Goal: Task Accomplishment & Management: Use online tool/utility

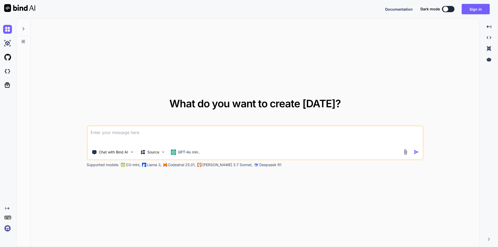
click at [173, 134] on textarea at bounding box center [255, 135] width 336 height 19
click at [476, 10] on button "Sign in" at bounding box center [476, 9] width 28 height 10
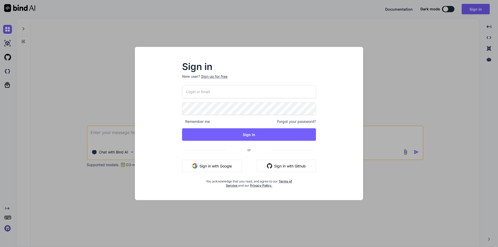
click at [230, 93] on input "email" at bounding box center [249, 91] width 134 height 13
type input "[EMAIL_ADDRESS][DOMAIN_NAME]"
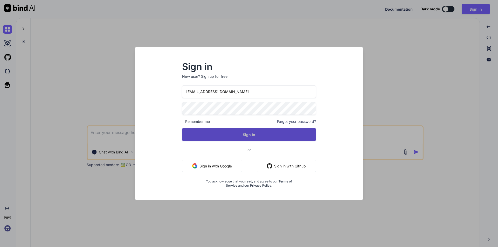
click at [246, 135] on button "Sign In" at bounding box center [249, 134] width 134 height 12
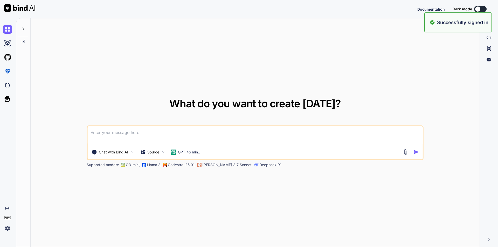
type textarea "x"
click at [246, 135] on textarea at bounding box center [255, 135] width 336 height 19
type textarea "I"
type textarea "x"
type textarea "I"
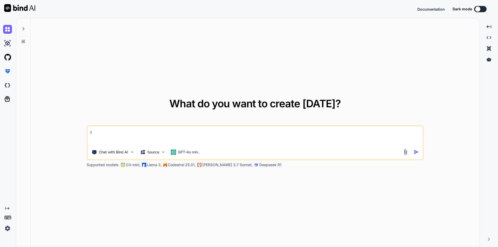
type textarea "x"
type textarea "I h"
type textarea "x"
type textarea "I ha"
type textarea "x"
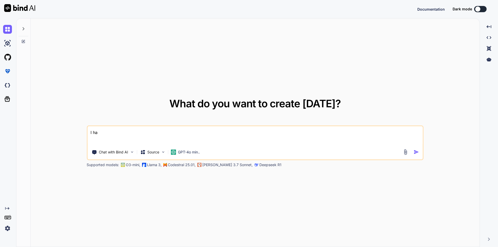
type textarea "I hav"
type textarea "x"
type textarea "I have"
type textarea "x"
type textarea "I have"
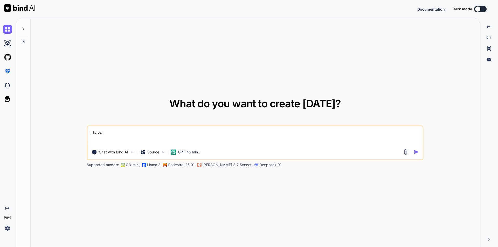
type textarea "x"
type textarea "I have t"
type textarea "x"
type textarea "I have th"
type textarea "x"
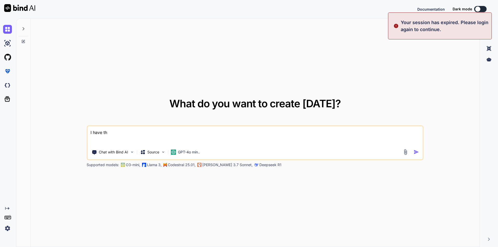
type textarea "I have thi"
type textarea "x"
type textarea "I have this"
type textarea "x"
type textarea "I have this"
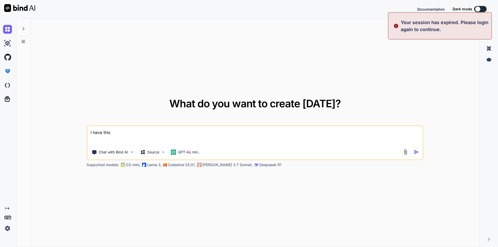
type textarea "x"
type textarea "I have this a"
type textarea "x"
type textarea "I have this ar"
type textarea "x"
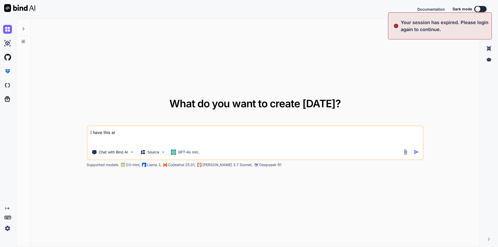
type textarea "I have this arr"
type textarea "x"
type textarea "I have this arra"
type textarea "x"
type textarea "I have this array"
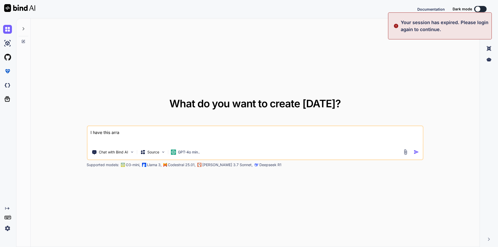
type textarea "x"
type textarea "I have this array"
type textarea "x"
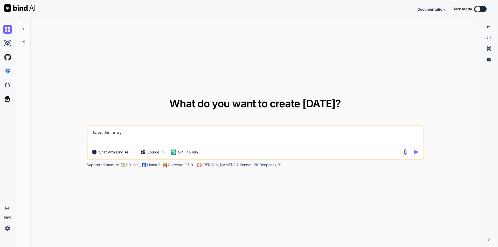
paste textarea "'psychosocial' => [ ['id' => 'psychoEducation', 'title' => 'Education'], ['id' …"
type textarea "I have this array 'psychosocial' => [ ['id' => 'psychoEducation', 'title' => 'E…"
type textarea "x"
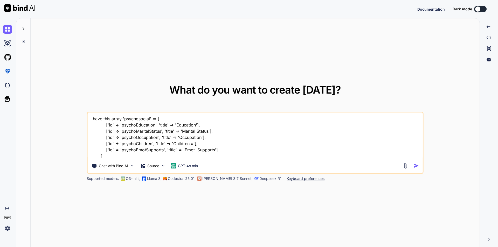
type textarea "I have this array 'psychosocial' => [ ['id' => 'psychoEducation', 'title' => 'E…"
type textarea "x"
type textarea "I have this array 'psychosocial' => [ ['id' => 'psychoEducation', 'title' => 'E…"
type textarea "x"
type textarea "I have this array 'psychosocial' => [ ['id' => 'psychoEducation', 'title' => 'E…"
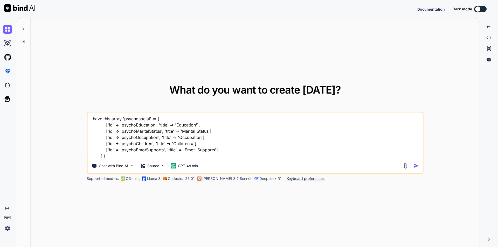
type textarea "x"
type textarea "I have this array 'psychosocial' => [ ['id' => 'psychoEducation', 'title' => 'E…"
type textarea "x"
type textarea "I have this array 'psychosocial' => [ ['id' => 'psychoEducation', 'title' => 'E…"
type textarea "x"
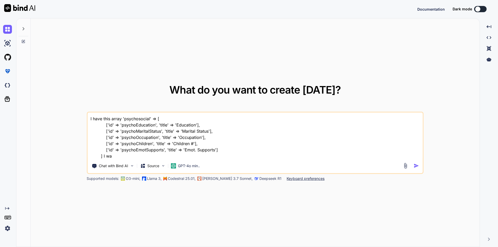
type textarea "I have this array 'psychosocial' => [ ['id' => 'psychoEducation', 'title' => 'E…"
type textarea "x"
type textarea "I have this array 'psychosocial' => [ ['id' => 'psychoEducation', 'title' => 'E…"
type textarea "x"
type textarea "I have this array 'psychosocial' => [ ['id' => 'psychoEducation', 'title' => 'E…"
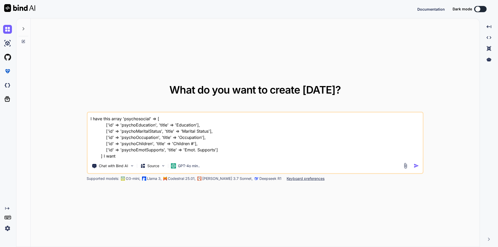
type textarea "x"
type textarea "I have this array 'psychosocial' => [ ['id' => 'psychoEducation', 'title' => 'E…"
type textarea "x"
type textarea "I have this array 'psychosocial' => [ ['id' => 'psychoEducation', 'title' => 'E…"
type textarea "x"
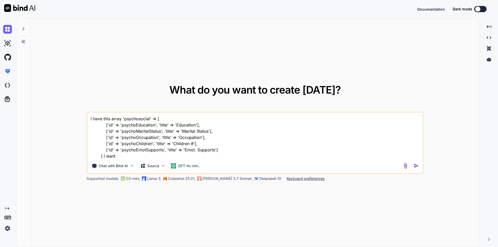
type textarea "I have this array 'psychosocial' => [ ['id' => 'psychoEducation', 'title' => 'E…"
type textarea "x"
type textarea "I have this array 'psychosocial' => [ ['id' => 'psychoEducation', 'title' => 'E…"
type textarea "x"
type textarea "I have this array 'psychosocial' => [ ['id' => 'psychoEducation', 'title' => 'E…"
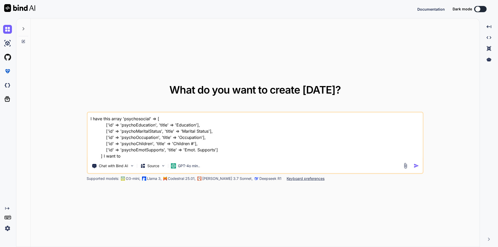
type textarea "x"
type textarea "I have this array 'psychosocial' => [ ['id' => 'psychoEducation', 'title' => 'E…"
type textarea "x"
type textarea "I have this array 'psychosocial' => [ ['id' => 'psychoEducation', 'title' => 'E…"
type textarea "x"
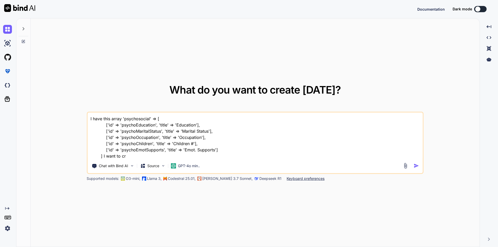
type textarea "I have this array 'psychosocial' => [ ['id' => 'psychoEducation', 'title' => 'E…"
type textarea "x"
type textarea "I have this array 'psychosocial' => [ ['id' => 'psychoEducation', 'title' => 'E…"
type textarea "x"
type textarea "I have this array 'psychosocial' => [ ['id' => 'psychoEducation', 'title' => 'E…"
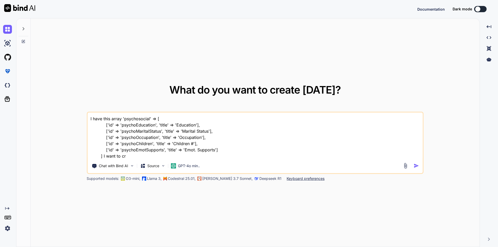
type textarea "x"
type textarea "I have this array 'psychosocial' => [ ['id' => 'psychoEducation', 'title' => 'E…"
type textarea "x"
type textarea "I have this array 'psychosocial' => [ ['id' => 'psychoEducation', 'title' => 'E…"
type textarea "x"
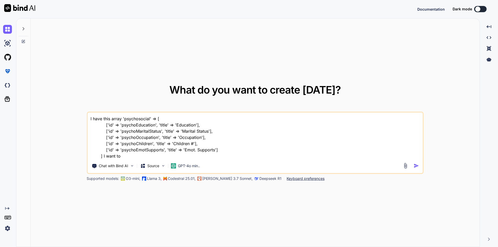
type textarea "I have this array 'psychosocial' => [ ['id' => 'psychoEducation', 'title' => 'E…"
type textarea "x"
type textarea "I have this array 'psychosocial' => [ ['id' => 'psychoEducation', 'title' => 'E…"
type textarea "x"
type textarea "I have this array 'psychosocial' => [ ['id' => 'psychoEducation', 'title' => 'E…"
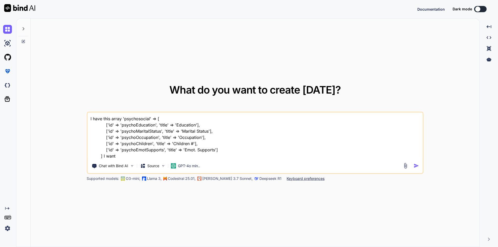
type textarea "x"
type textarea "I have this array 'psychosocial' => [ ['id' => 'psychoEducation', 'title' => 'E…"
type textarea "x"
type textarea "I have this array 'psychosocial' => [ ['id' => 'psychoEducation', 'title' => 'E…"
type textarea "x"
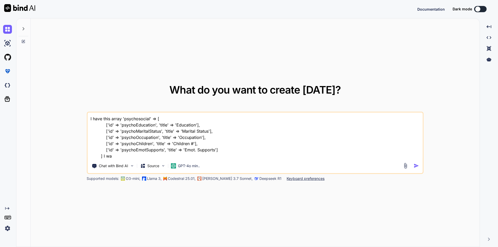
type textarea "I have this array 'psychosocial' => [ ['id' => 'psychoEducation', 'title' => 'E…"
type textarea "x"
type textarea "I have this array 'psychosocial' => [ ['id' => 'psychoEducation', 'title' => 'E…"
type textarea "x"
type textarea "I have this array 'psychosocial' => [ ['id' => 'psychoEducation', 'title' => 'E…"
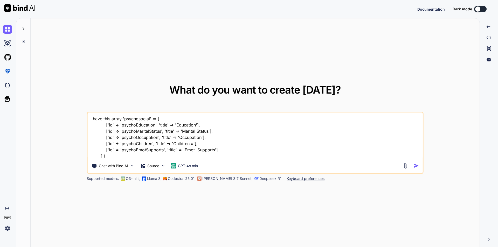
type textarea "x"
type textarea "I have this array 'psychosocial' => [ ['id' => 'psychoEducation', 'title' => 'E…"
type textarea "x"
click at [121, 120] on textarea "I have this array 'psychosocial' => [ ['id' => 'psychoEducation', 'title' => 'E…" at bounding box center [255, 136] width 336 height 47
type textarea "I have this array, 'psychosocial' => [ ['id' => 'psychoEducation', 'title' => '…"
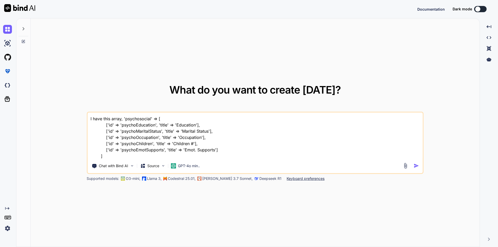
type textarea "x"
type textarea "I have this array, 'psychosocial' => [ ['id' => 'psychoEducation', 'title' => '…"
type textarea "x"
type textarea "I have this array, I 'psychosocial' => [ ['id' => 'psychoEducation', 'title' =>…"
type textarea "x"
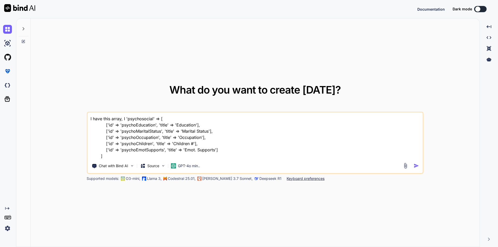
type textarea "I have this array, I 'psychosocial' => [ ['id' => 'psychoEducation', 'title' =>…"
type textarea "x"
type textarea "I have this array, I w 'psychosocial' => [ ['id' => 'psychoEducation', 'title' …"
type textarea "x"
type textarea "I have this array, I wa 'psychosocial' => [ ['id' => 'psychoEducation', 'title'…"
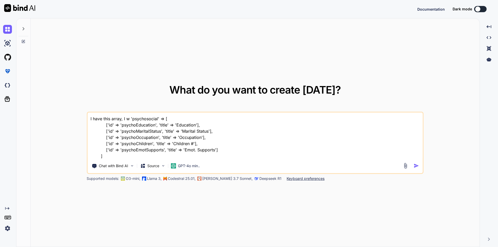
type textarea "x"
type textarea "I have this array, I wan 'psychosocial' => [ ['id' => 'psychoEducation', 'title…"
type textarea "x"
type textarea "I have this array, I want 'psychosocial' => [ ['id' => 'psychoEducation', 'titl…"
type textarea "x"
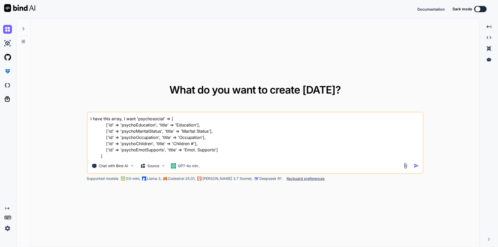
type textarea "I have this array, I want 'psychosocial' => [ ['id' => 'psychoEducation', 'titl…"
type textarea "x"
type textarea "I have this array, I want t 'psychosocial' => [ ['id' => 'psychoEducation', 'ti…"
type textarea "x"
type textarea "I have this array, I want to 'psychosocial' => [ ['id' => 'psychoEducation', 't…"
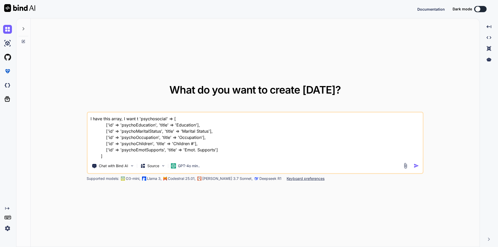
type textarea "x"
type textarea "I have this array, I want to 'psychosocial' => [ ['id' => 'psychoEducation', 't…"
type textarea "x"
type textarea "I have this array, I want to c 'psychosocial' => [ ['id' => 'psychoEducation', …"
type textarea "x"
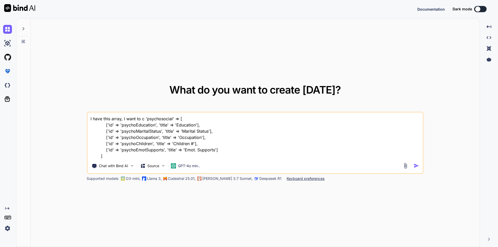
type textarea "I have this array, I want to cr 'psychosocial' => [ ['id' => 'psychoEducation',…"
type textarea "x"
type textarea "I have this array, I want to cre 'psychosocial' => [ ['id' => 'psychoEducation'…"
type textarea "x"
type textarea "I have this array, I want to crea 'psychosocial' => [ ['id' => 'psychoEducation…"
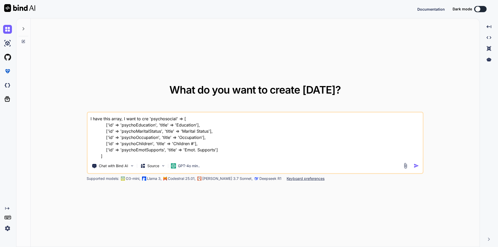
type textarea "x"
type textarea "I have this array, I want to creat 'psychosocial' => [ ['id' => 'psychoEducatio…"
type textarea "x"
type textarea "I have this array, I want to create 'psychosocial' => [ ['id' => 'psychoEducati…"
type textarea "x"
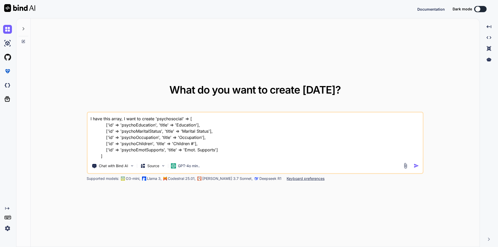
type textarea "I have this array, I want to create 'psychosocial' => [ ['id' => 'psychoEducati…"
type textarea "x"
type textarea "I have this array, I want to create a 'psychosocial' => [ ['id' => 'psychoEduca…"
type textarea "x"
type textarea "I have this array, I want to create a 'psychosocial' => [ ['id' => 'psychoEduca…"
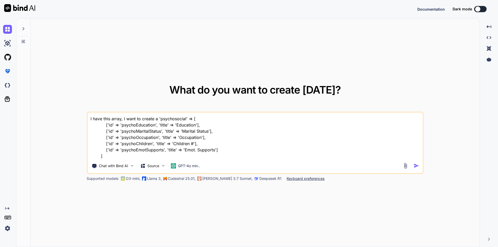
type textarea "x"
type textarea "I have this array, I want to create a t 'psychosocial' => [ ['id' => 'psychoEdu…"
type textarea "x"
type textarea "I have this array, I want to create a ta 'psychosocial' => [ ['id' => 'psychoEd…"
type textarea "x"
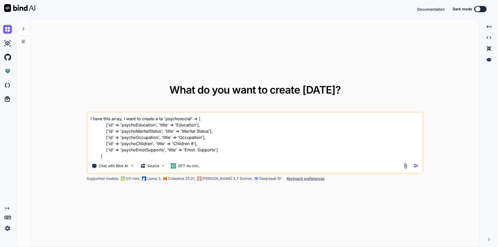
type textarea "I have this array, I want to create a tab 'psychosocial' => [ ['id' => 'psychoE…"
type textarea "x"
type textarea "I have this array, I want to create a tabl 'psychosocial' => [ ['id' => 'psycho…"
type textarea "x"
type textarea "I have this array, I want to create a table 'psychosocial' => [ ['id' => 'psych…"
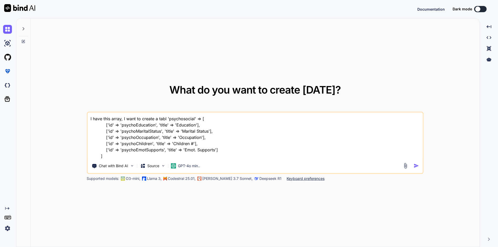
type textarea "x"
type textarea "I have this array, I want to create a table 'psychosocial' => [ ['id' => 'psych…"
type textarea "x"
type textarea "I have this array, I want to create a table o 'psychosocial' => [ ['id' => 'psy…"
type textarea "x"
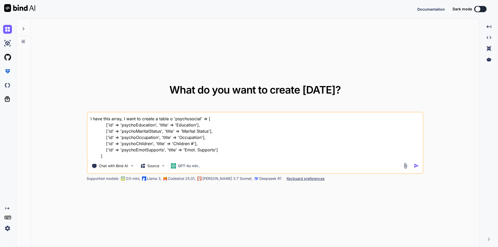
type textarea "I have this array, I want to create a table of 'psychosocial' => [ ['id' => 'ps…"
type textarea "x"
type textarea "I have this array, I want to create a table of 'psychosocial' => [ ['id' => 'ps…"
type textarea "x"
type textarea "I have this array, I want to create a table of t 'psychosocial' => [ ['id' => '…"
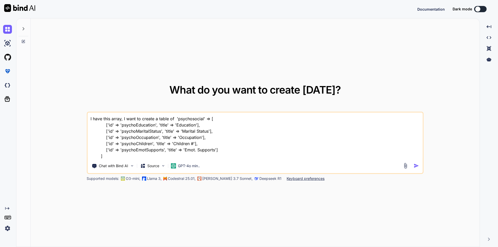
type textarea "x"
type textarea "I have this array, I want to create a table of th 'psychosocial' => [ ['id' => …"
type textarea "x"
type textarea "I have this array, I want to create a table of thi 'psychosocial' => [ ['id' =>…"
type textarea "x"
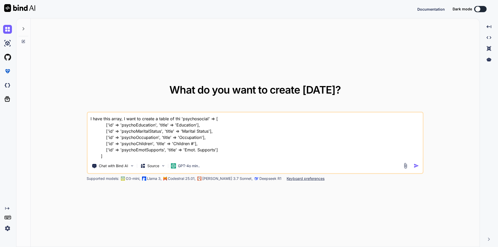
type textarea "I have this array, I want to create a table of this 'psychosocial' => [ ['id' =…"
type textarea "x"
type textarea "I have this array, I want to create a table of this 'psychosocial' => [ ['id' =…"
type textarea "x"
type textarea "I have this array, I want to create a table of this a 'psychosocial' => [ ['id'…"
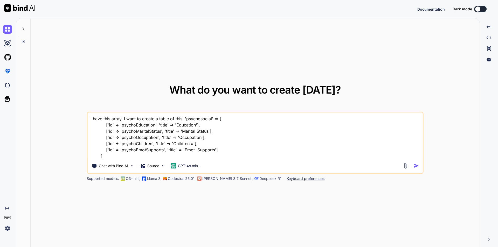
type textarea "x"
type textarea "I have this array, I want to create a table of this ar 'psychosocial' => [ ['id…"
type textarea "x"
type textarea "I have this array, I want to create a table of this arr 'psychosocial' => [ ['i…"
type textarea "x"
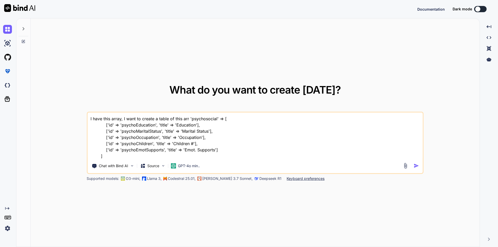
type textarea "I have this array, I want to create a table of this arra 'psychosocial' => [ ['…"
type textarea "x"
type textarea "I have this array, I want to create a table of this array 'psychosocial' => [ […"
type textarea "x"
type textarea "I have this array, I want to create a table of this array 'psychosocial' => [ […"
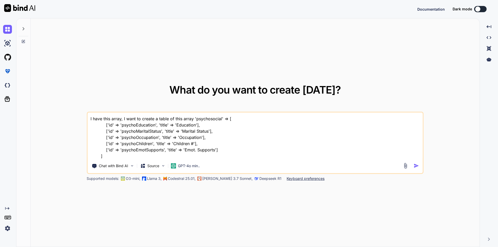
type textarea "x"
type textarea "I have this array, I want to create a htable of this array 'psychosocial' => [ …"
type textarea "x"
type textarea "I have this array, I want to create a httable of this array 'psychosocial' => […"
type textarea "x"
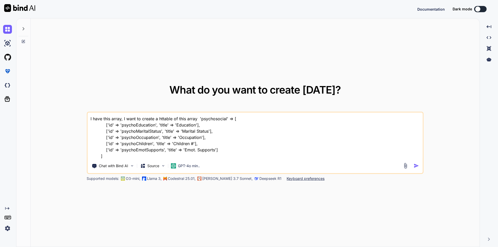
type textarea "I have this array, I want to create a htmtable of this array 'psychosocial' => …"
type textarea "x"
type textarea "I have this array, I want to create a htmltable of this array 'psychosocial' =>…"
type textarea "x"
type textarea "I have this array, I want to create a html table of this array 'psychosocial' =…"
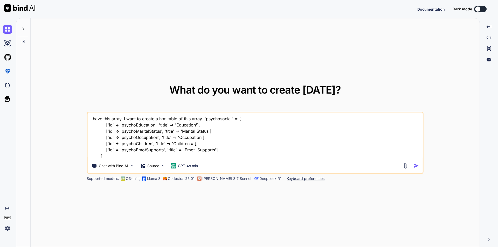
type textarea "x"
type textarea "I have this array, I want to create a html table of this array 'psychosocial' =…"
type textarea "x"
type textarea "I have this array, I want to create a html table of this array w 'psychosocial'…"
type textarea "x"
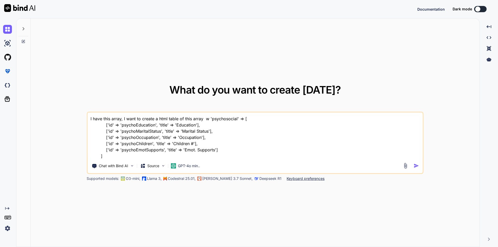
type textarea "I have this array, I want to create a html table of this array wh 'psychosocial…"
type textarea "x"
type textarea "I have this array, I want to create a html table of this array whi 'psychosocia…"
type textarea "x"
type textarea "I have this array, I want to create a html table of this array whic 'psychosoci…"
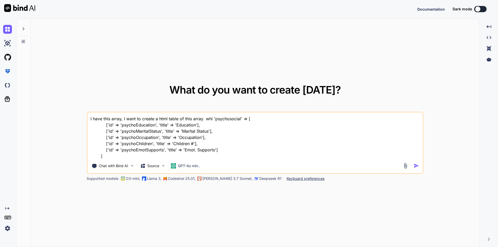
type textarea "x"
click at [414, 165] on img "button" at bounding box center [416, 165] width 5 height 5
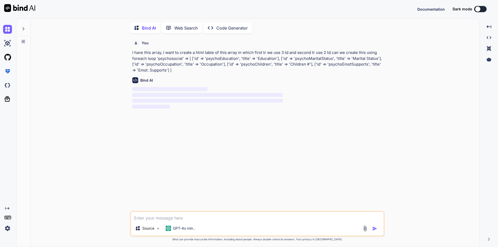
scroll to position [2, 0]
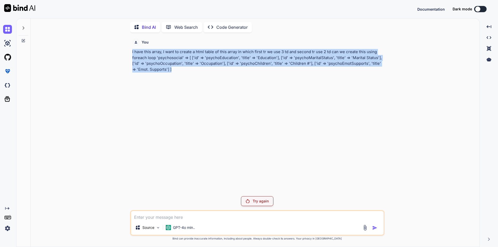
drag, startPoint x: 132, startPoint y: 52, endPoint x: 173, endPoint y: 69, distance: 44.4
click at [173, 69] on p "I have this array, I want to create a html table of this array in which first t…" at bounding box center [257, 60] width 251 height 23
copy p "I have this array, I want to create a html table of this array in which first t…"
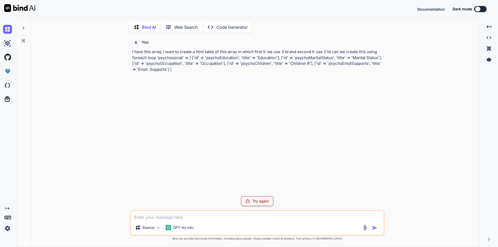
click at [263, 200] on p "Try again" at bounding box center [261, 201] width 16 height 5
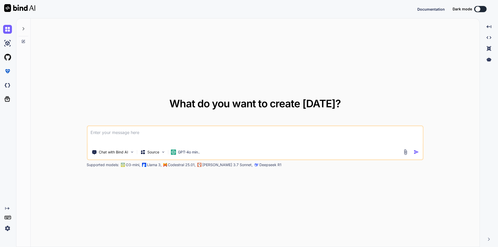
click at [219, 143] on textarea at bounding box center [255, 135] width 336 height 19
click at [413, 151] on div at bounding box center [412, 152] width 19 height 6
click at [415, 151] on img "button" at bounding box center [416, 151] width 5 height 5
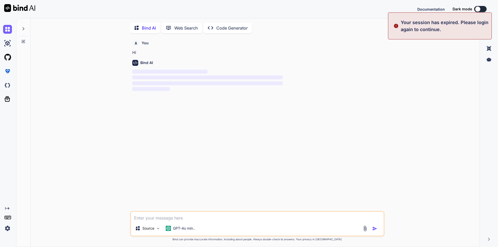
scroll to position [2, 0]
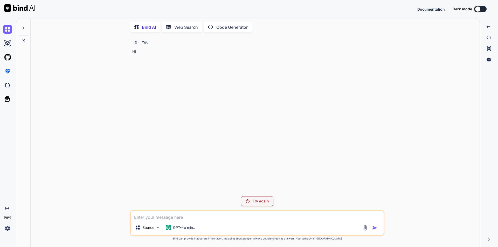
click at [9, 228] on img at bounding box center [7, 228] width 9 height 9
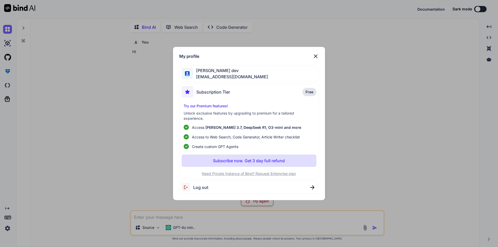
click at [236, 71] on span "[PERSON_NAME] dev" at bounding box center [230, 70] width 75 height 6
click at [312, 187] on img at bounding box center [312, 188] width 4 height 4
